Goal: Check status: Check status

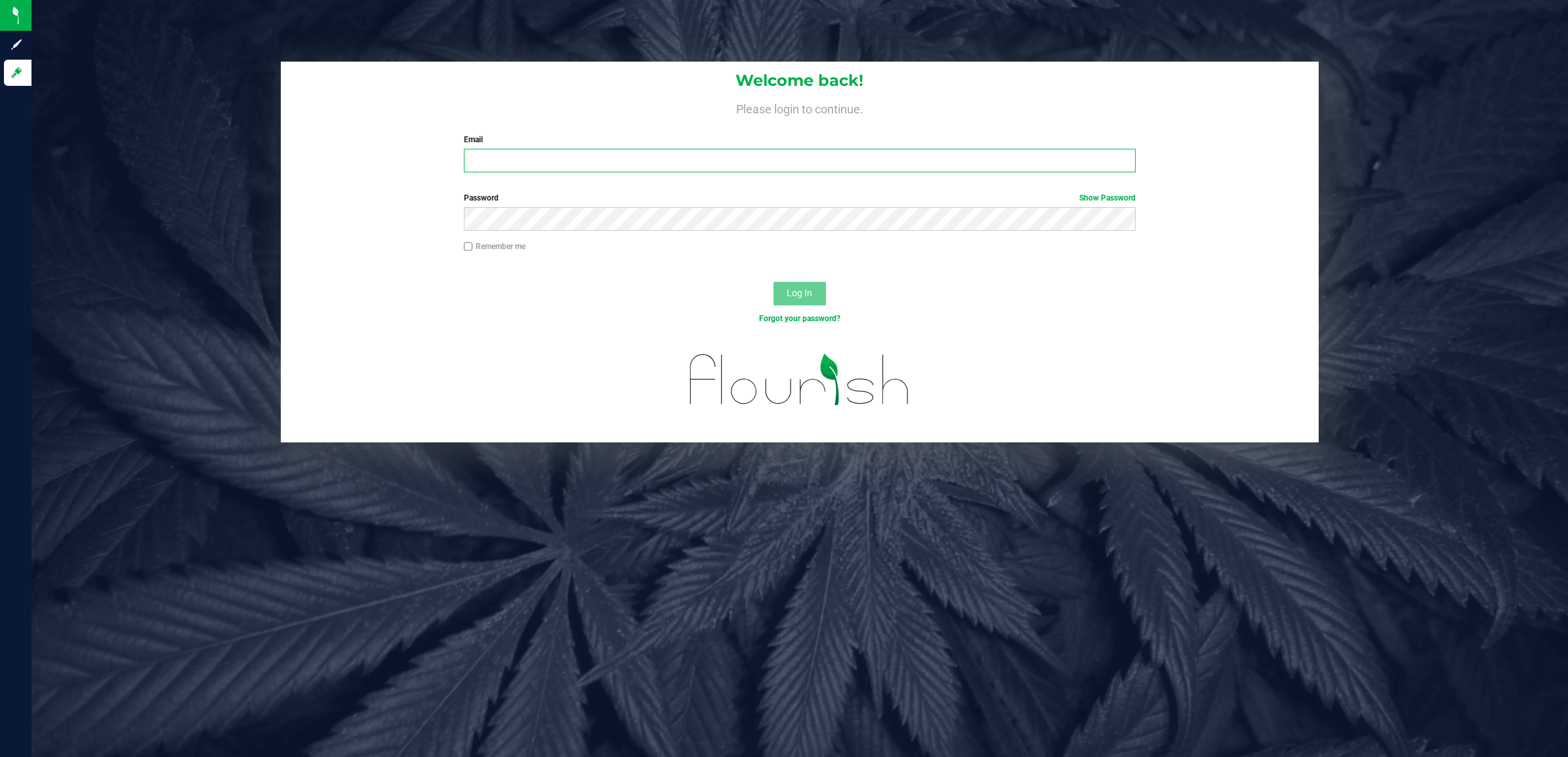
type input "[EMAIL_ADDRESS][DOMAIN_NAME]"
click at [785, 296] on button "Log In" at bounding box center [800, 294] width 52 height 23
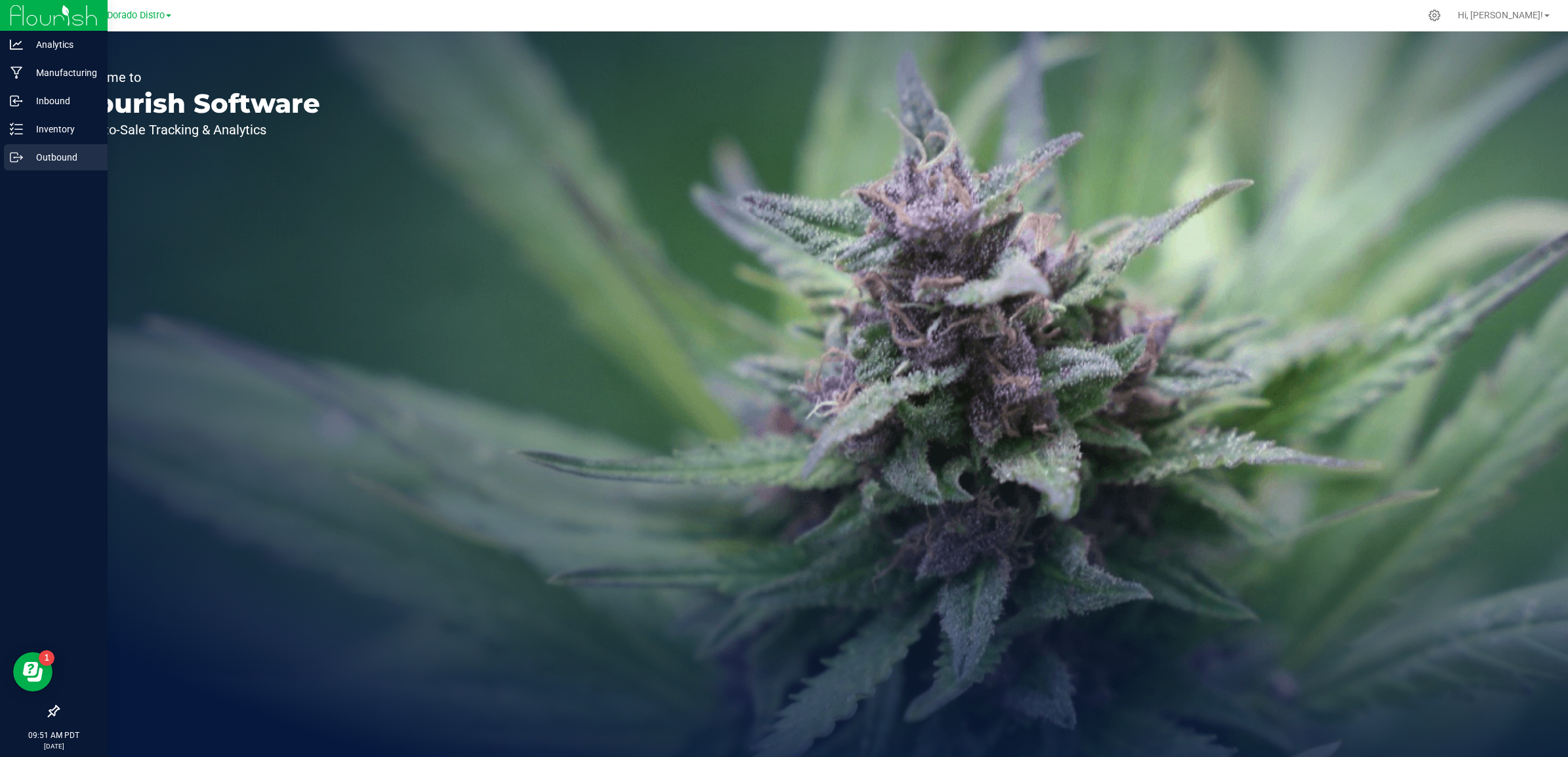
click at [15, 168] on div "Outbound" at bounding box center [56, 157] width 104 height 26
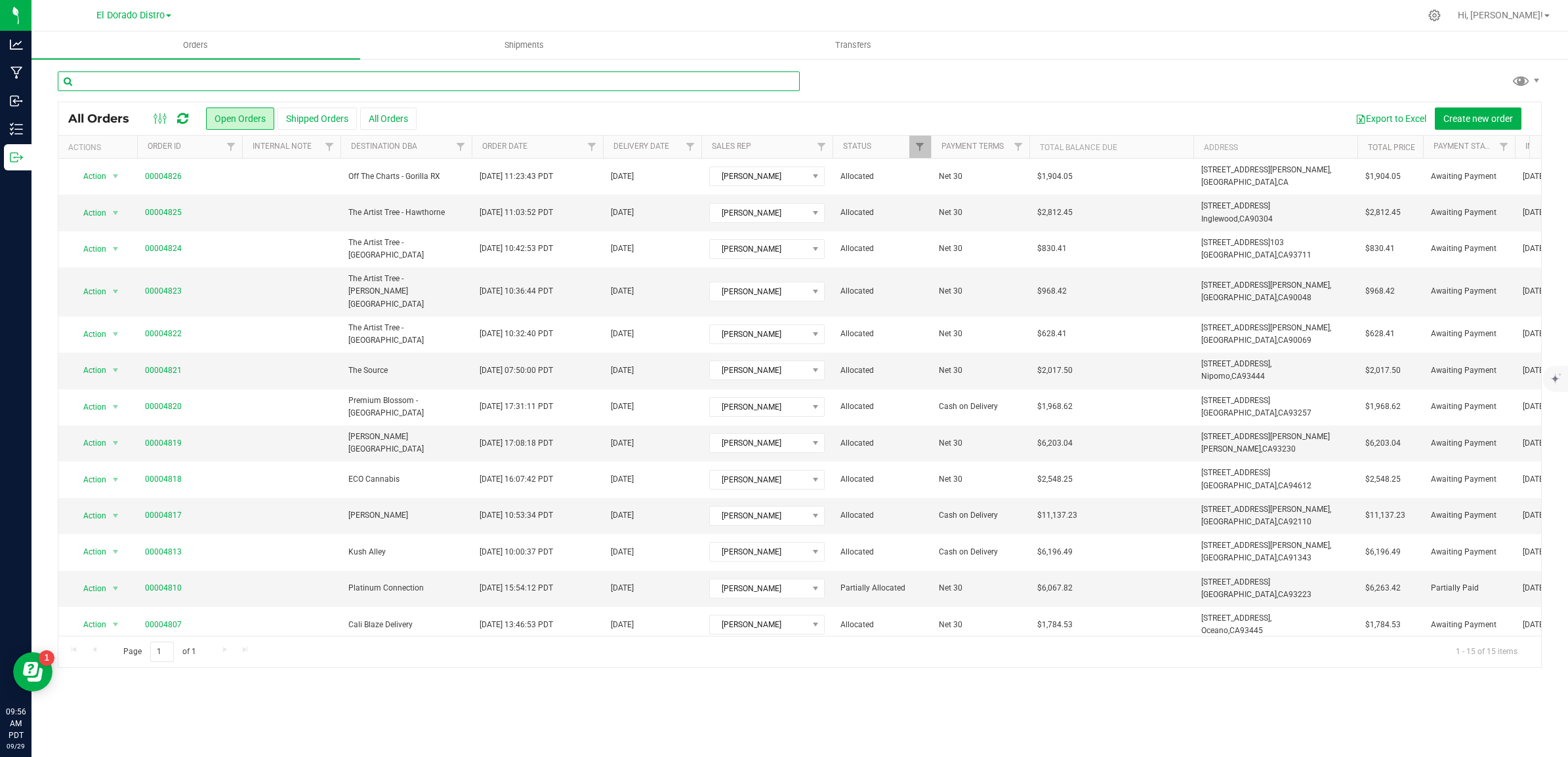
click at [246, 83] on input "text" at bounding box center [429, 81] width 742 height 20
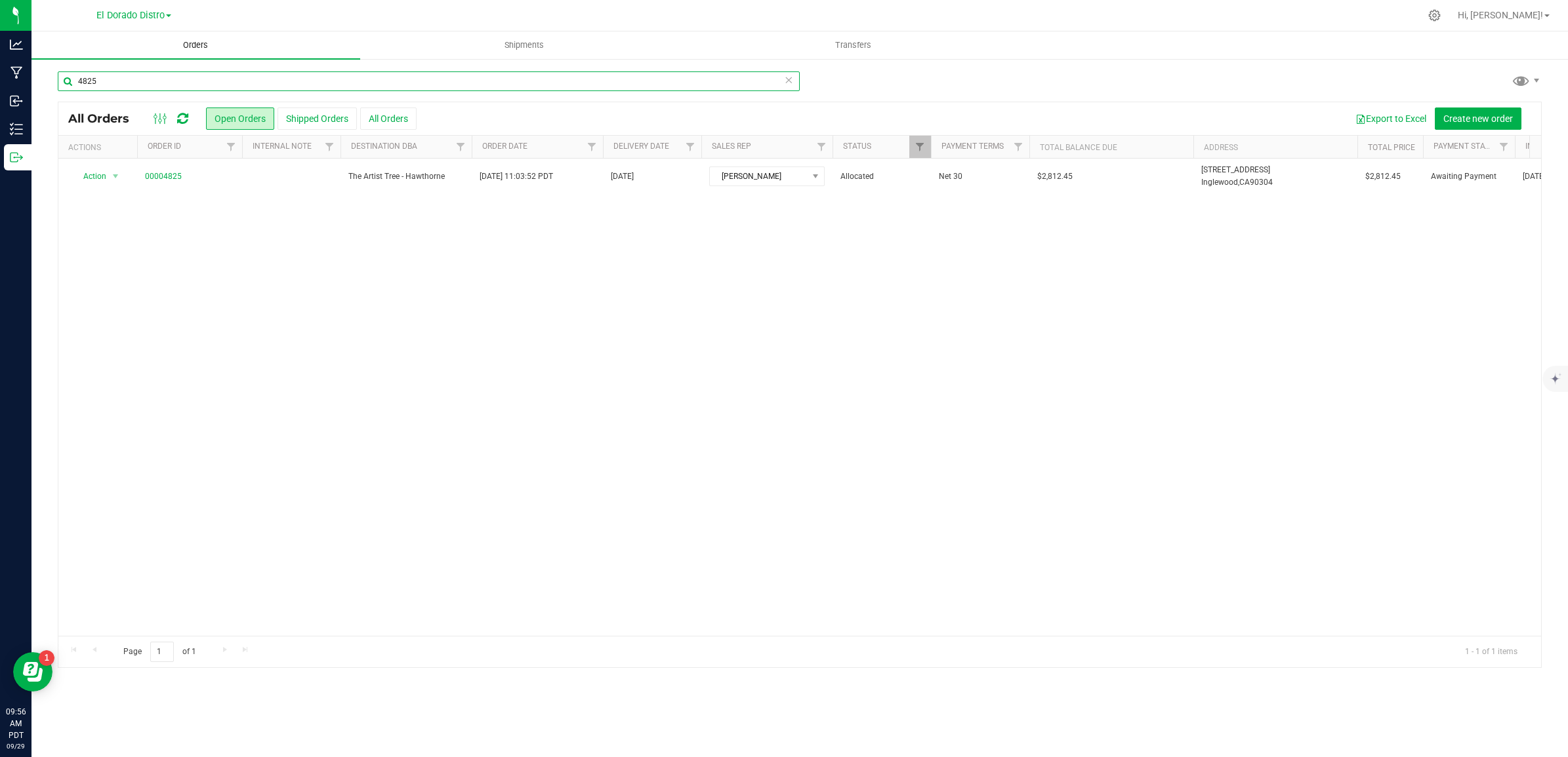
type input "4825"
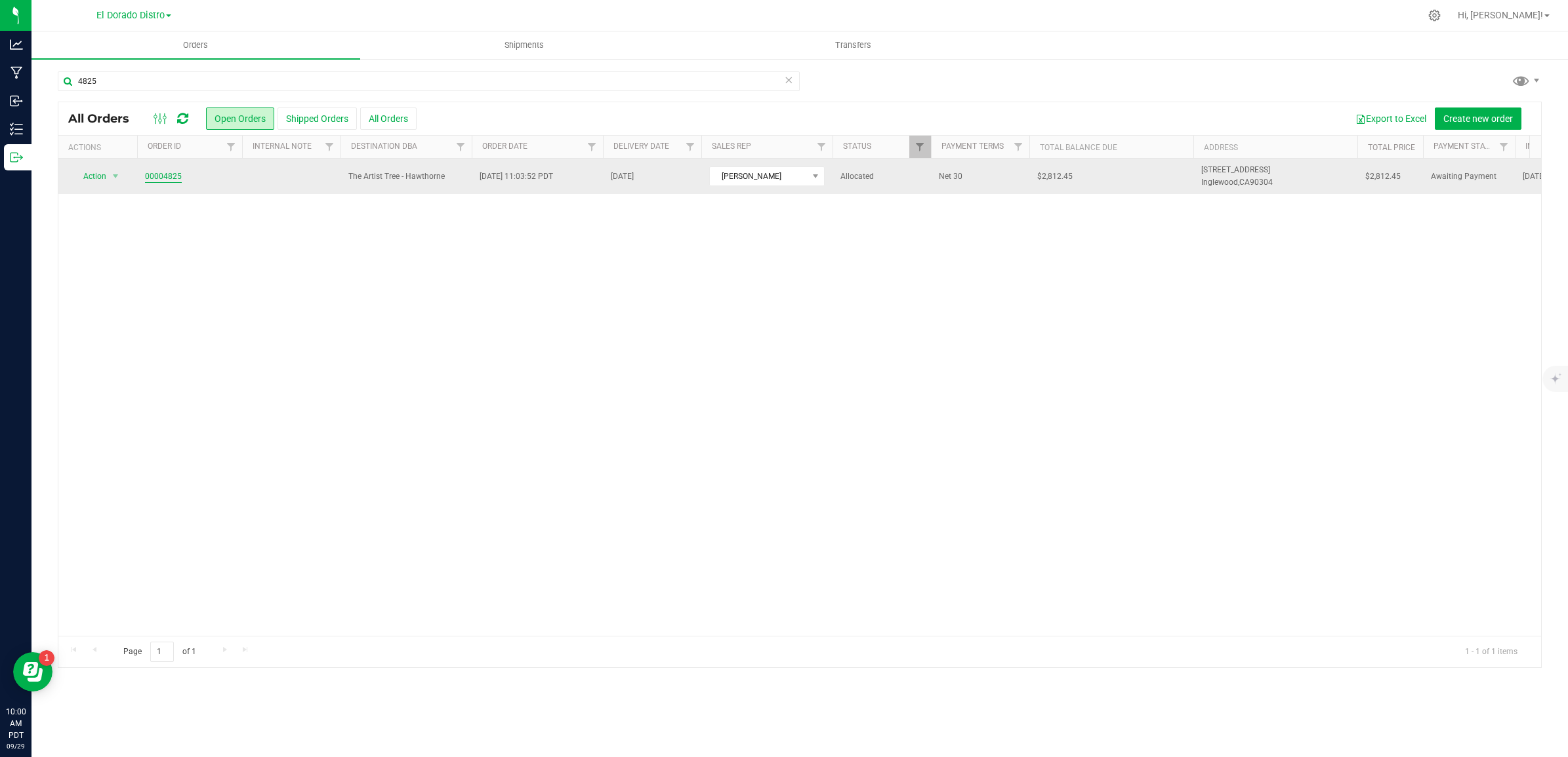
click at [164, 173] on link "00004825" at bounding box center [163, 177] width 37 height 12
